Goal: Transaction & Acquisition: Purchase product/service

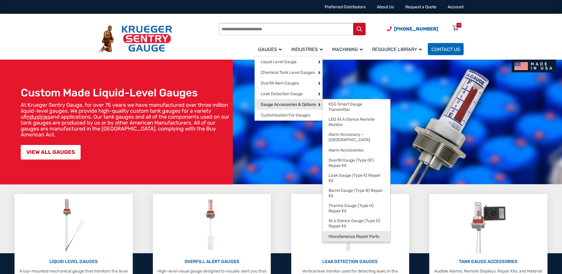
click at [358, 234] on span "Miscellaneous Repair Parts" at bounding box center [353, 236] width 51 height 5
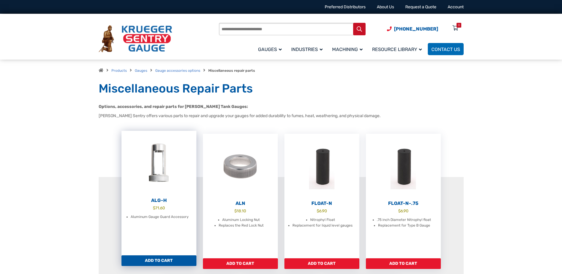
click at [157, 200] on h2 "ALG-H" at bounding box center [158, 200] width 75 height 6
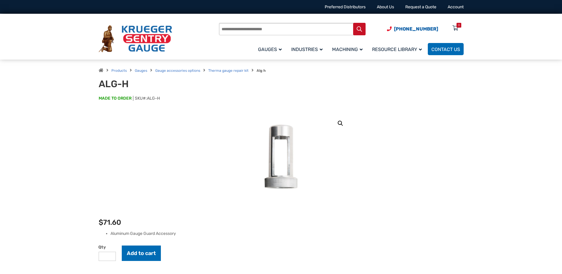
click at [111, 255] on input "*" at bounding box center [107, 255] width 17 height 9
type input "*"
click at [111, 255] on input "*" at bounding box center [107, 255] width 17 height 9
click at [137, 254] on button "Add to cart" at bounding box center [141, 252] width 39 height 15
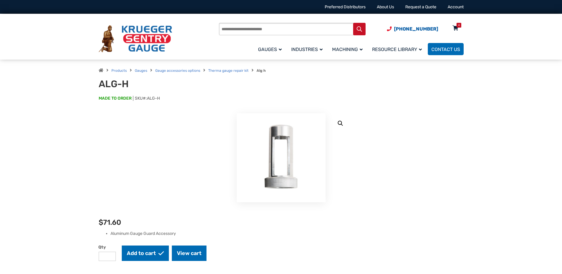
click at [455, 27] on icon at bounding box center [455, 28] width 6 height 9
